Goal: Navigation & Orientation: Find specific page/section

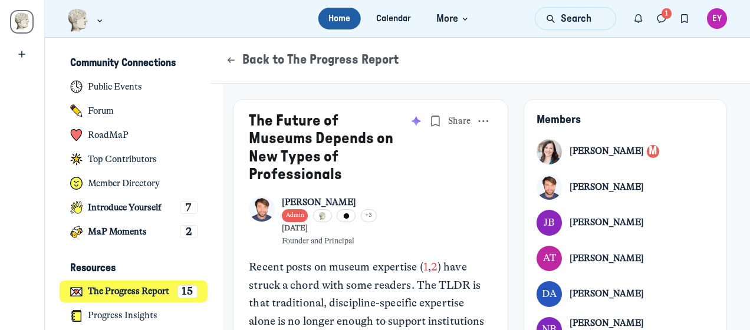
scroll to position [2808, 2317]
click at [659, 15] on icon "Direct messages" at bounding box center [662, 18] width 12 height 13
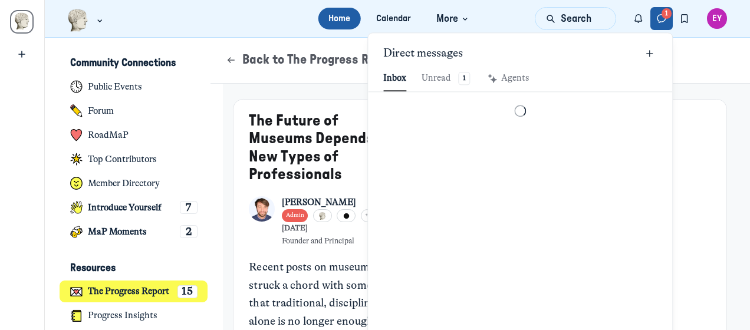
scroll to position [1604, 2749]
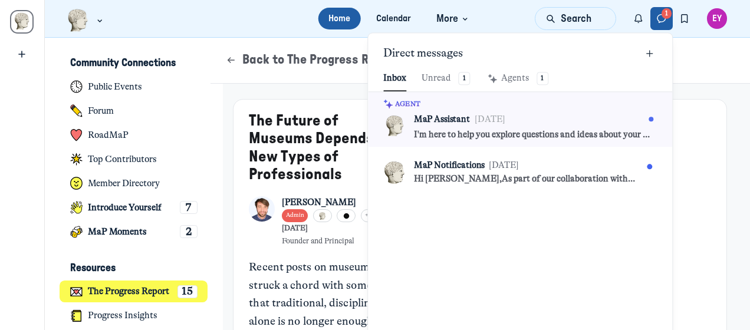
click at [659, 15] on icon "Direct messages" at bounding box center [662, 18] width 12 height 13
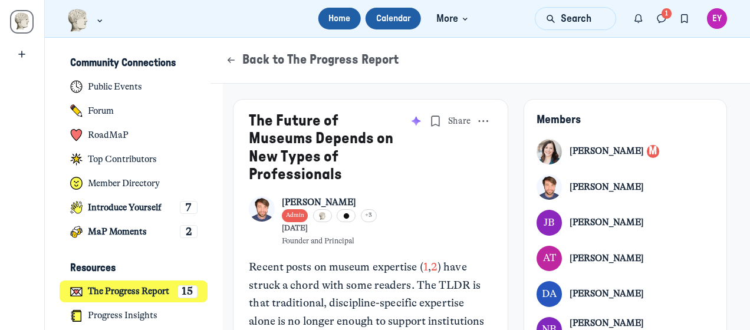
click at [393, 22] on link "Calendar" at bounding box center [393, 19] width 55 height 22
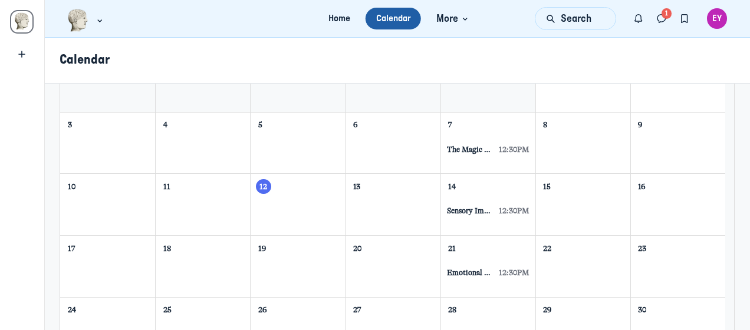
scroll to position [117, 0]
click at [473, 204] on link "Sensory Immersion [Designing for Playful Engagement] 12:30pm" at bounding box center [488, 210] width 92 height 12
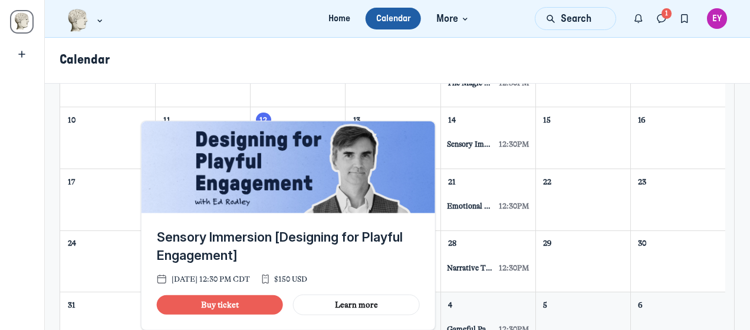
scroll to position [185, 0]
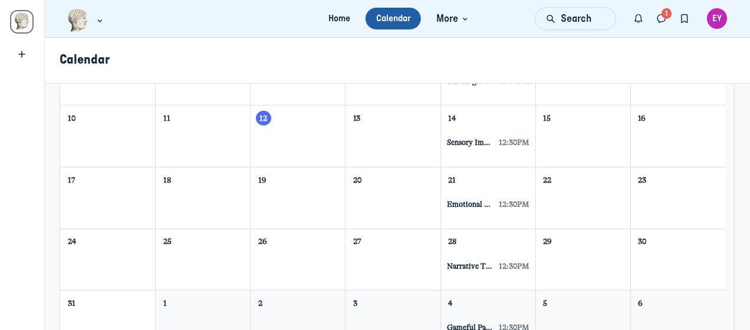
click at [473, 204] on span "Emotional Evocation [Designing for Playful Engagement]" at bounding box center [470, 204] width 47 height 10
click at [510, 78] on div "Calendar" at bounding box center [397, 61] width 705 height 46
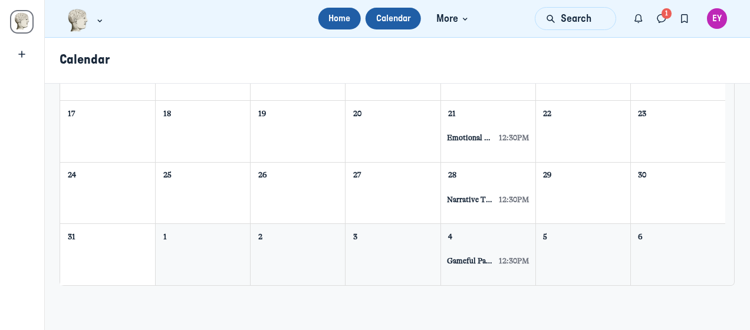
click at [336, 18] on link "Home" at bounding box center [339, 19] width 42 height 22
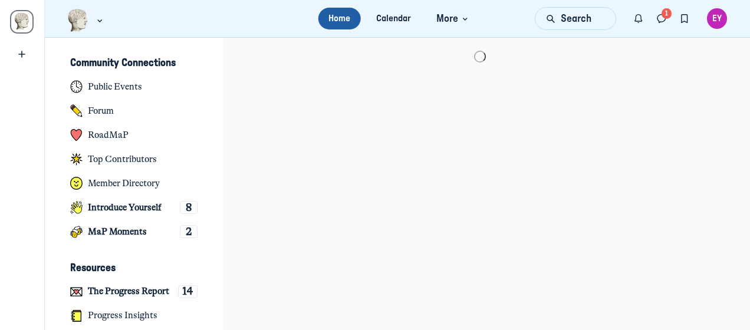
scroll to position [2808, 2317]
